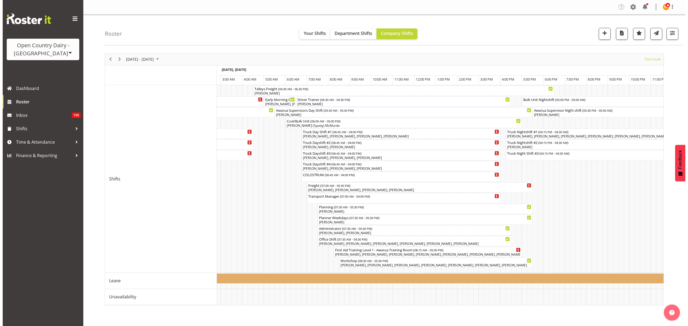
scroll to position [0, 1096]
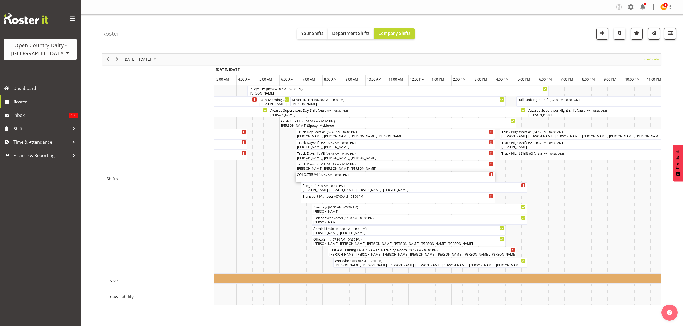
click at [321, 173] on span "06:45 AM - 04:00 PM" at bounding box center [334, 175] width 28 height 4
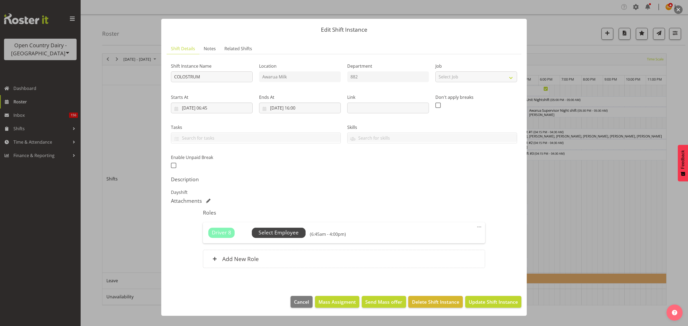
click at [291, 235] on span "Select Employee" at bounding box center [279, 233] width 40 height 8
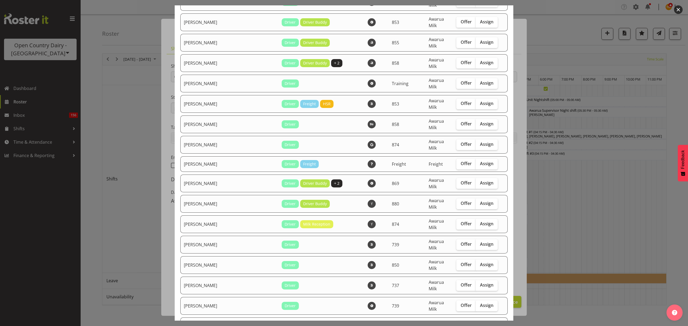
scroll to position [1039, 0]
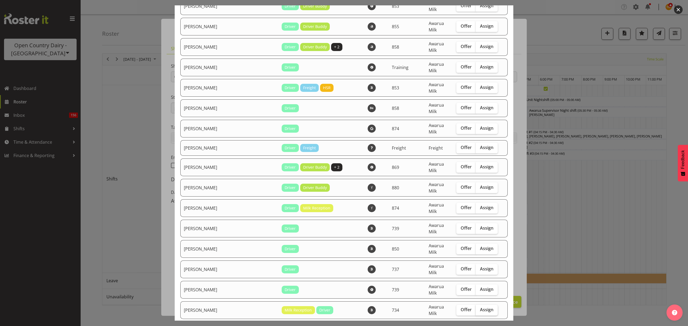
click at [480, 307] on span "Assign" at bounding box center [486, 309] width 13 height 5
click at [476, 308] on input "Assign" at bounding box center [477, 309] width 3 height 3
checkbox input "true"
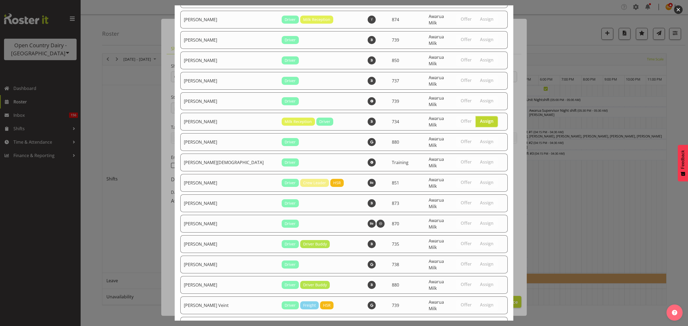
scroll to position [1269, 0]
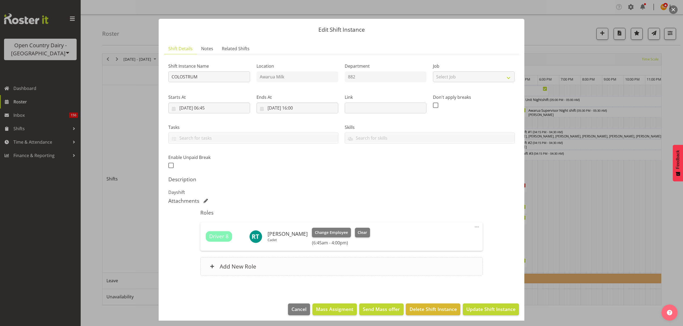
click at [278, 264] on div "Add New Role" at bounding box center [341, 266] width 282 height 18
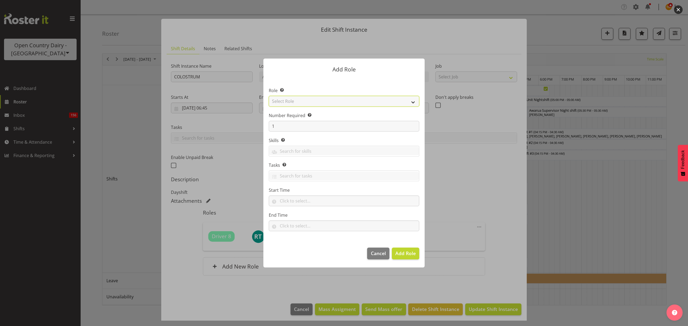
click at [328, 105] on select "Select Role Crew Leader Driver Driver Assessor Dayshift Driver Assessor Nightsh…" at bounding box center [344, 101] width 151 height 11
select select "1437"
click at [269, 96] on select "Select Role Crew Leader Driver Driver Assessor Dayshift Driver Assessor Nightsh…" at bounding box center [344, 101] width 151 height 11
click at [409, 255] on span "Add Role" at bounding box center [405, 253] width 20 height 6
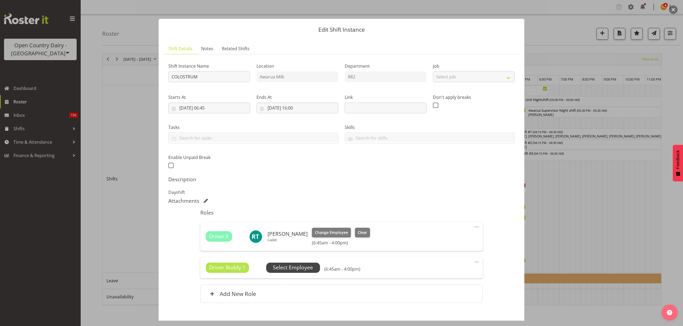
click at [294, 269] on span "Select Employee" at bounding box center [293, 268] width 40 height 8
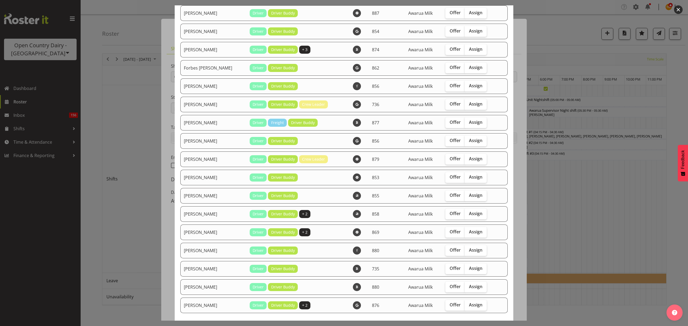
scroll to position [136, 0]
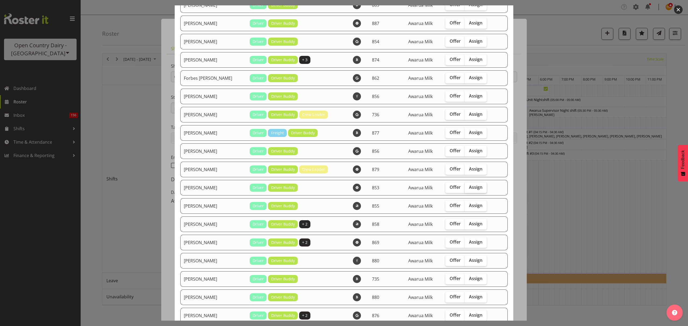
click at [469, 185] on span "Assign" at bounding box center [475, 187] width 13 height 5
click at [465, 186] on input "Assign" at bounding box center [466, 187] width 3 height 3
checkbox input "true"
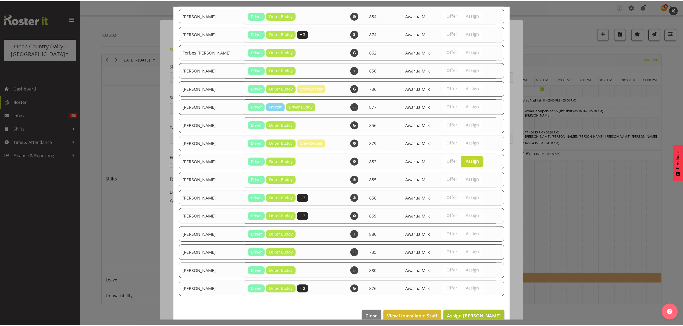
scroll to position [172, 0]
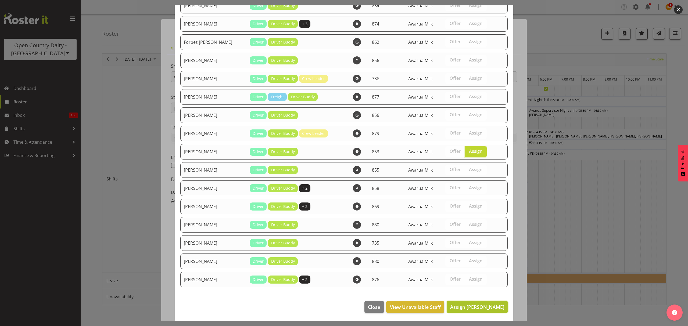
click at [472, 308] on span "Assign [PERSON_NAME]" at bounding box center [477, 307] width 54 height 6
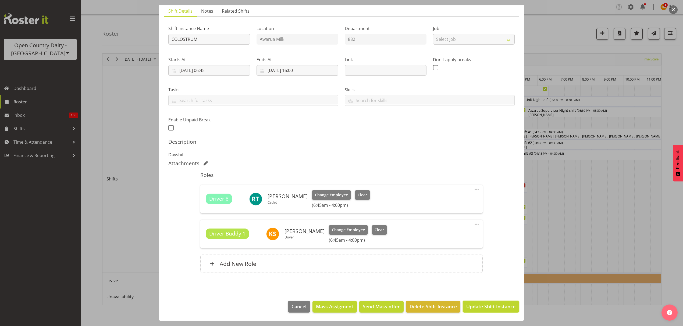
click at [490, 309] on span "Update Shift Instance" at bounding box center [490, 306] width 49 height 7
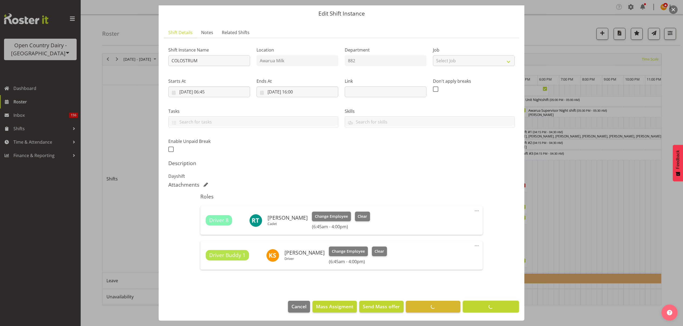
scroll to position [16, 0]
